Goal: Task Accomplishment & Management: Manage account settings

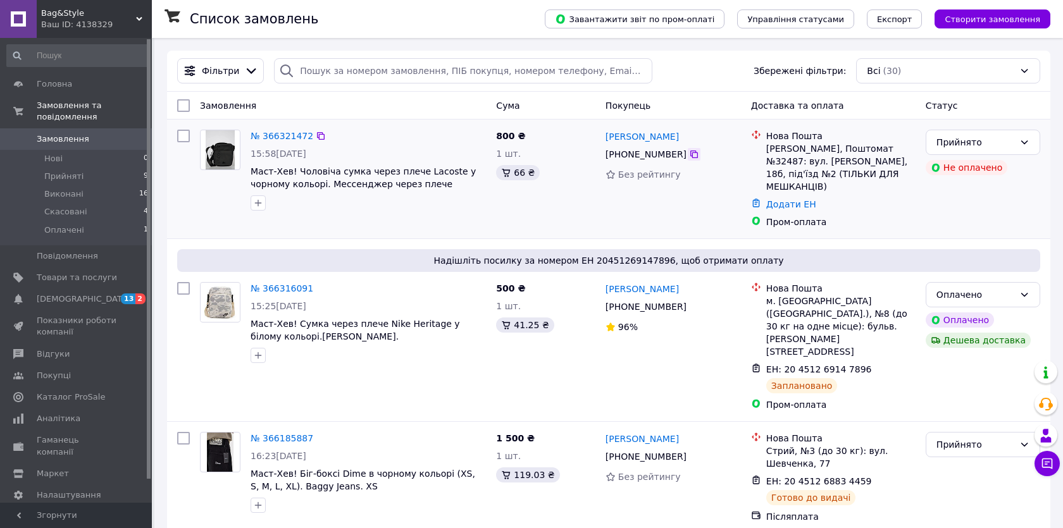
click at [693, 161] on div at bounding box center [694, 154] width 13 height 13
click at [688, 149] on div at bounding box center [694, 154] width 13 height 13
click at [688, 148] on div at bounding box center [694, 154] width 13 height 13
click at [693, 160] on div at bounding box center [694, 154] width 13 height 13
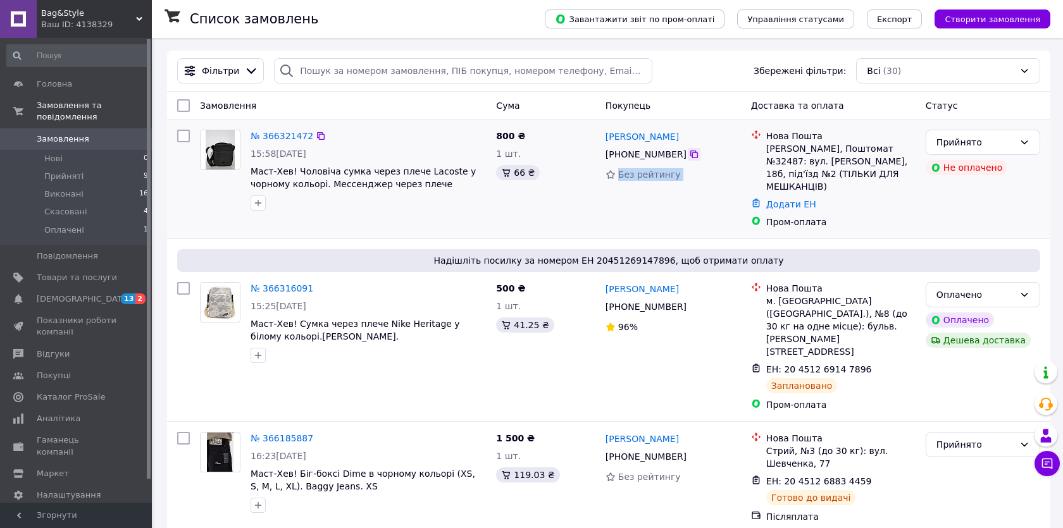
click at [693, 156] on div at bounding box center [694, 154] width 13 height 13
click at [693, 156] on icon at bounding box center [694, 154] width 10 height 10
click at [688, 148] on div at bounding box center [694, 154] width 13 height 13
click at [685, 152] on div "[PHONE_NUMBER]" at bounding box center [646, 154] width 86 height 18
click at [689, 151] on icon at bounding box center [694, 154] width 10 height 10
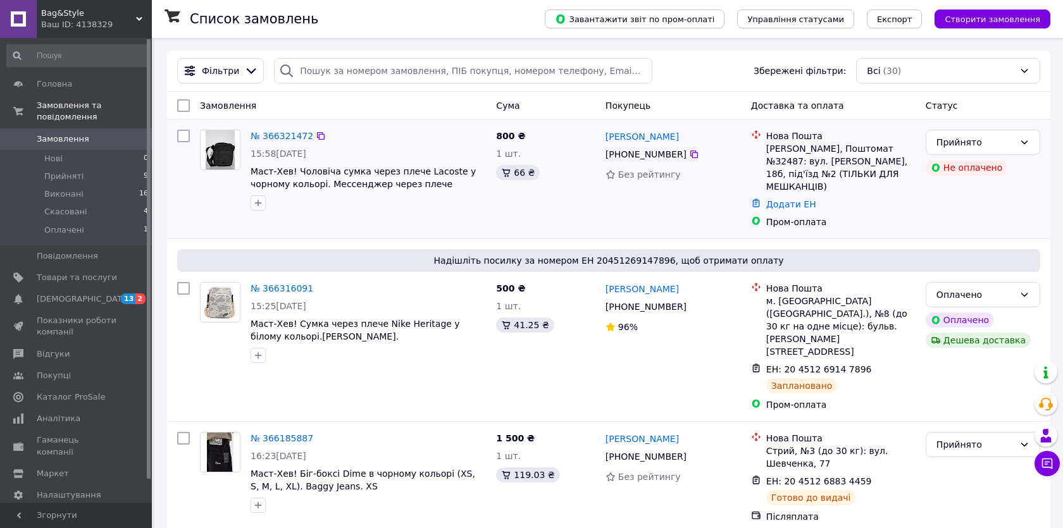
click at [767, 180] on li "Нова Пошта Бровари, Поштомат №32487: вул. Марії Лагунової, 18б, під'їзд №2 (ТІЛ…" at bounding box center [833, 161] width 164 height 68
click at [767, 195] on div "Додати ЕН" at bounding box center [840, 204] width 154 height 18
click at [767, 199] on link "Додати ЕН" at bounding box center [791, 204] width 50 height 10
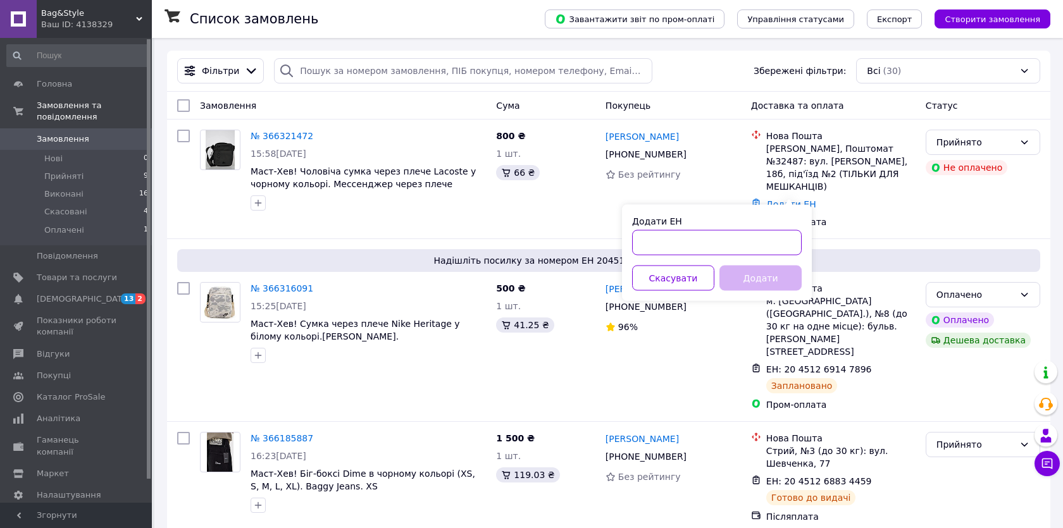
drag, startPoint x: 767, startPoint y: 202, endPoint x: 754, endPoint y: 242, distance: 42.0
click at [754, 242] on input "Додати ЕН" at bounding box center [717, 242] width 170 height 25
paste input "20451269164579"
type input "20451269164579"
click at [752, 278] on button "Додати" at bounding box center [760, 278] width 82 height 25
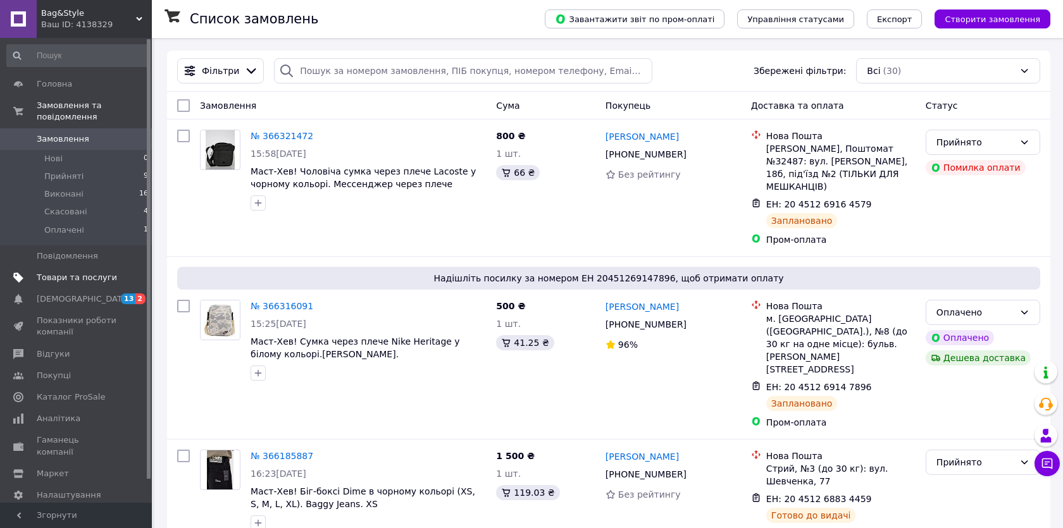
click at [40, 276] on span "Товари та послуги" at bounding box center [77, 277] width 80 height 11
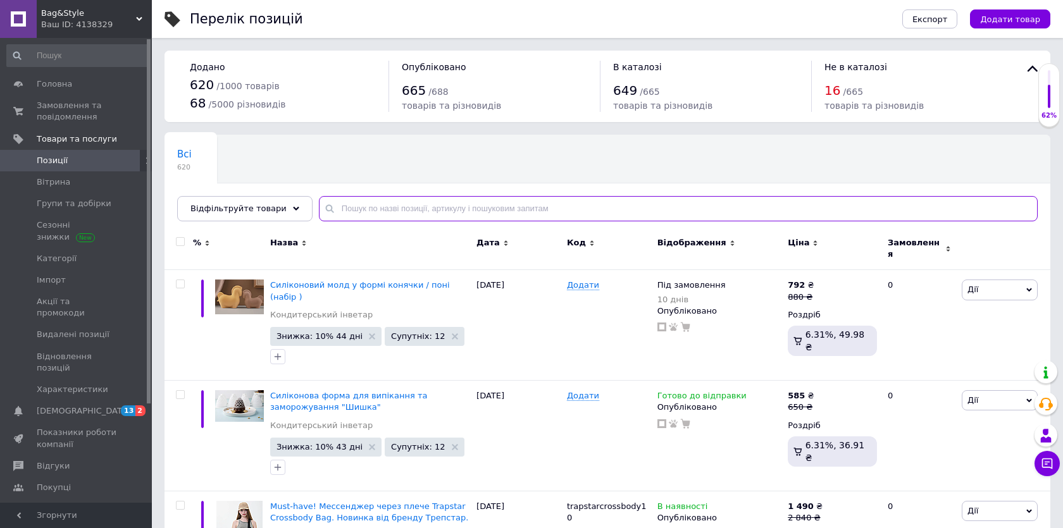
click at [361, 202] on input "text" at bounding box center [678, 208] width 719 height 25
type input "Балаклава"
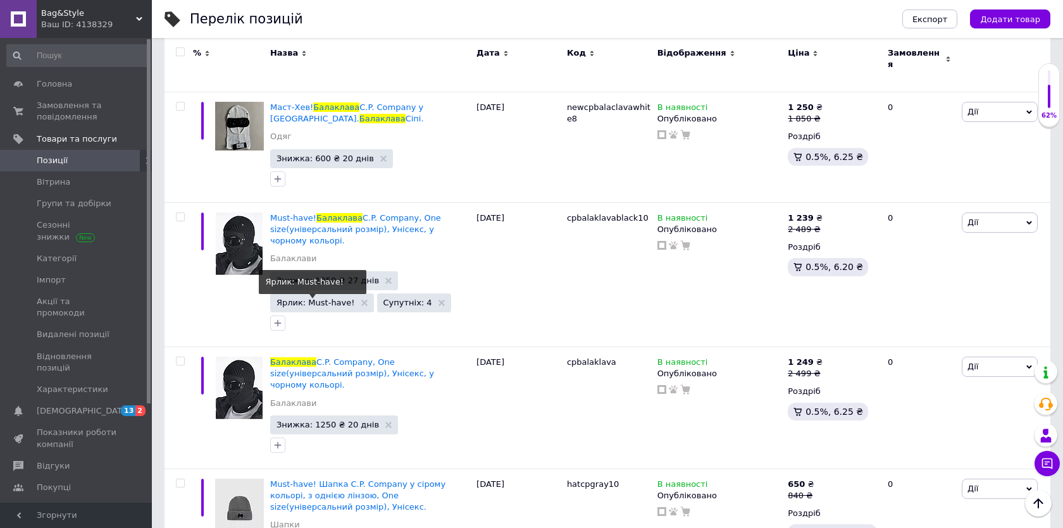
scroll to position [1285, 0]
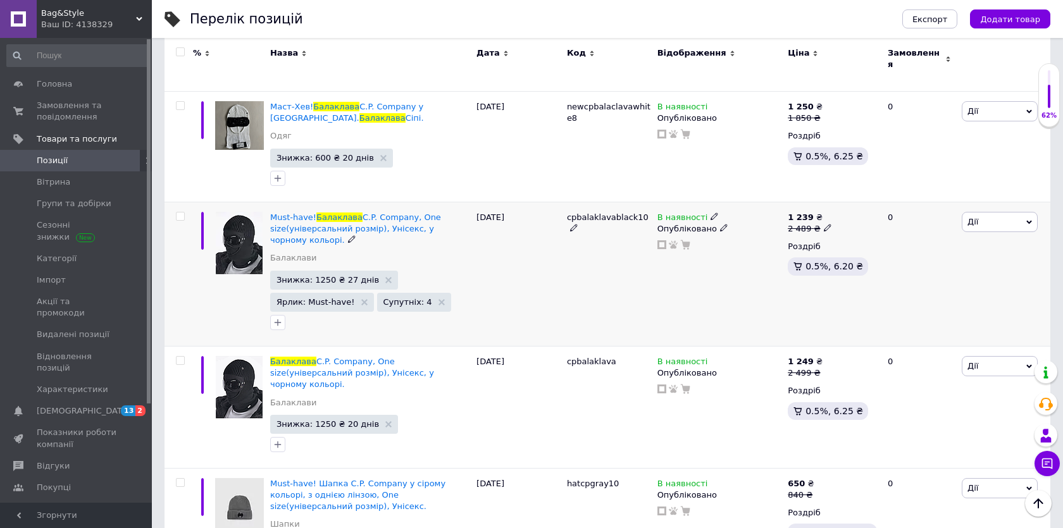
click at [183, 214] on div at bounding box center [178, 274] width 28 height 144
click at [183, 213] on input "checkbox" at bounding box center [180, 217] width 8 height 8
checkbox input "true"
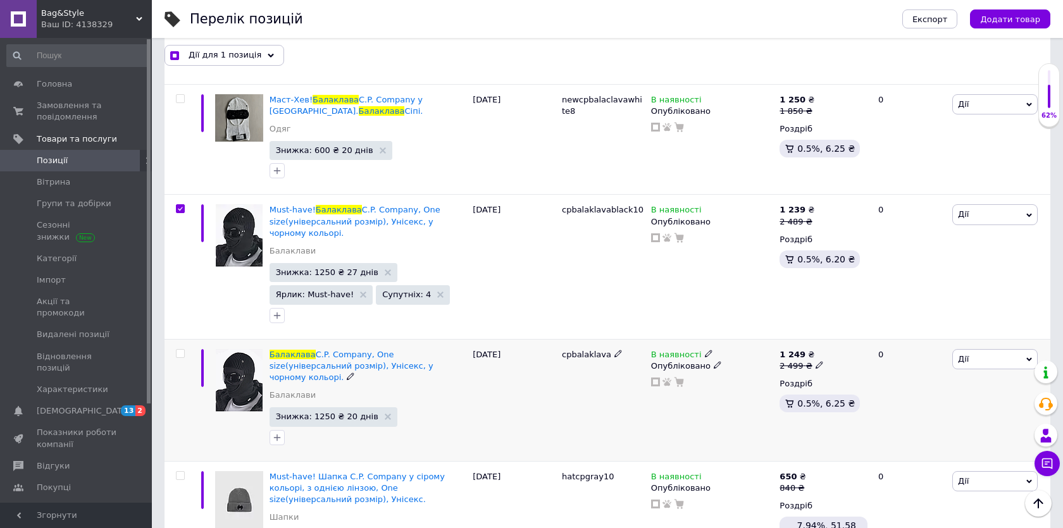
click at [186, 361] on div at bounding box center [178, 400] width 28 height 122
click at [185, 357] on div at bounding box center [178, 400] width 28 height 122
checkbox input "true"
click at [176, 351] on input "checkbox" at bounding box center [180, 354] width 8 height 8
checkbox input "true"
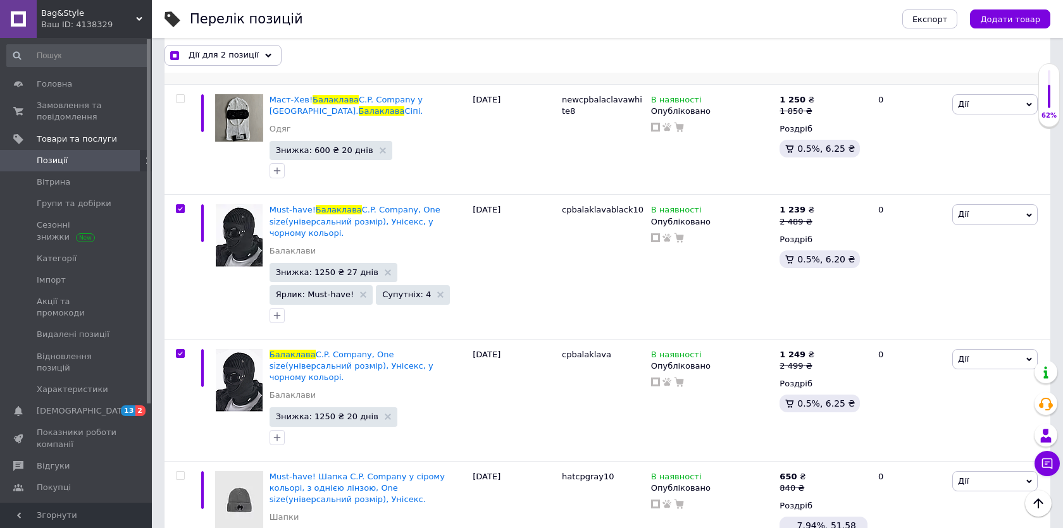
click at [235, 74] on div at bounding box center [239, 28] width 54 height 111
click at [235, 65] on div "Дії для 2 позиції" at bounding box center [222, 55] width 117 height 20
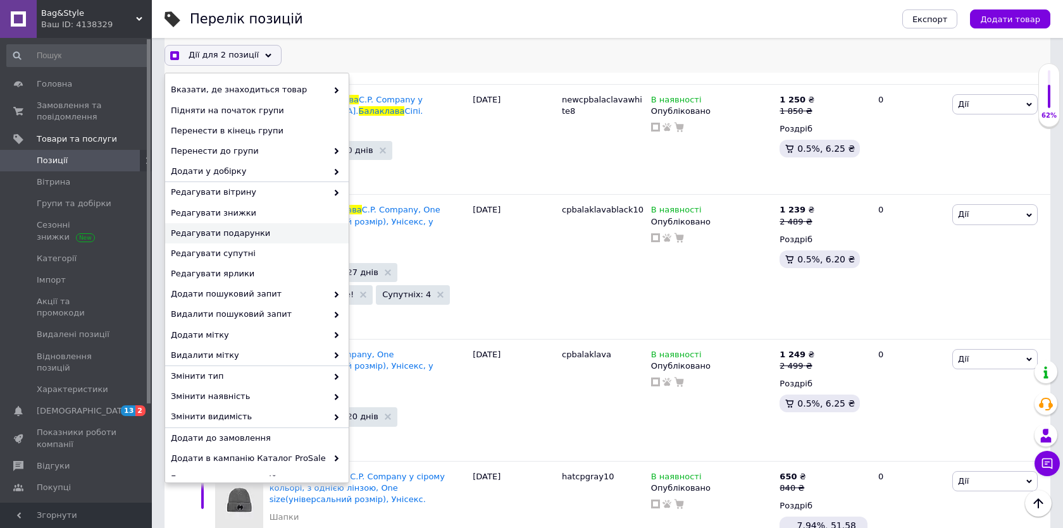
scroll to position [34, 0]
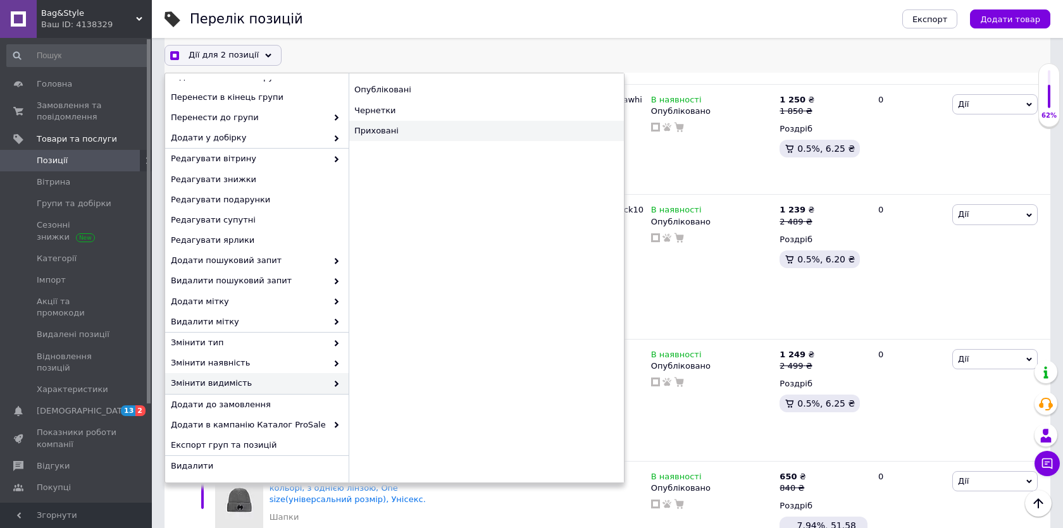
click at [410, 133] on div "Приховані" at bounding box center [486, 131] width 275 height 20
checkbox input "true"
checkbox input "false"
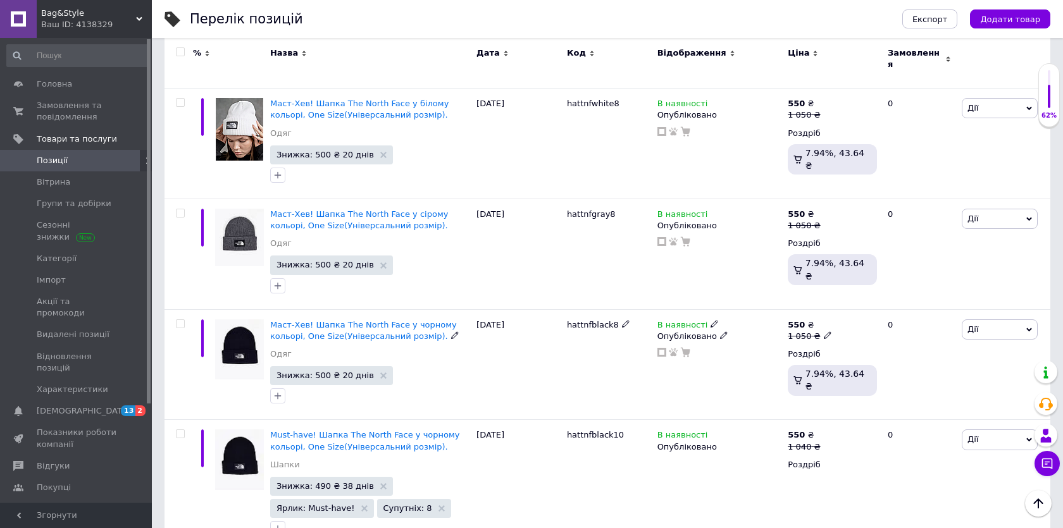
scroll to position [3649, 0]
